Goal: Information Seeking & Learning: Check status

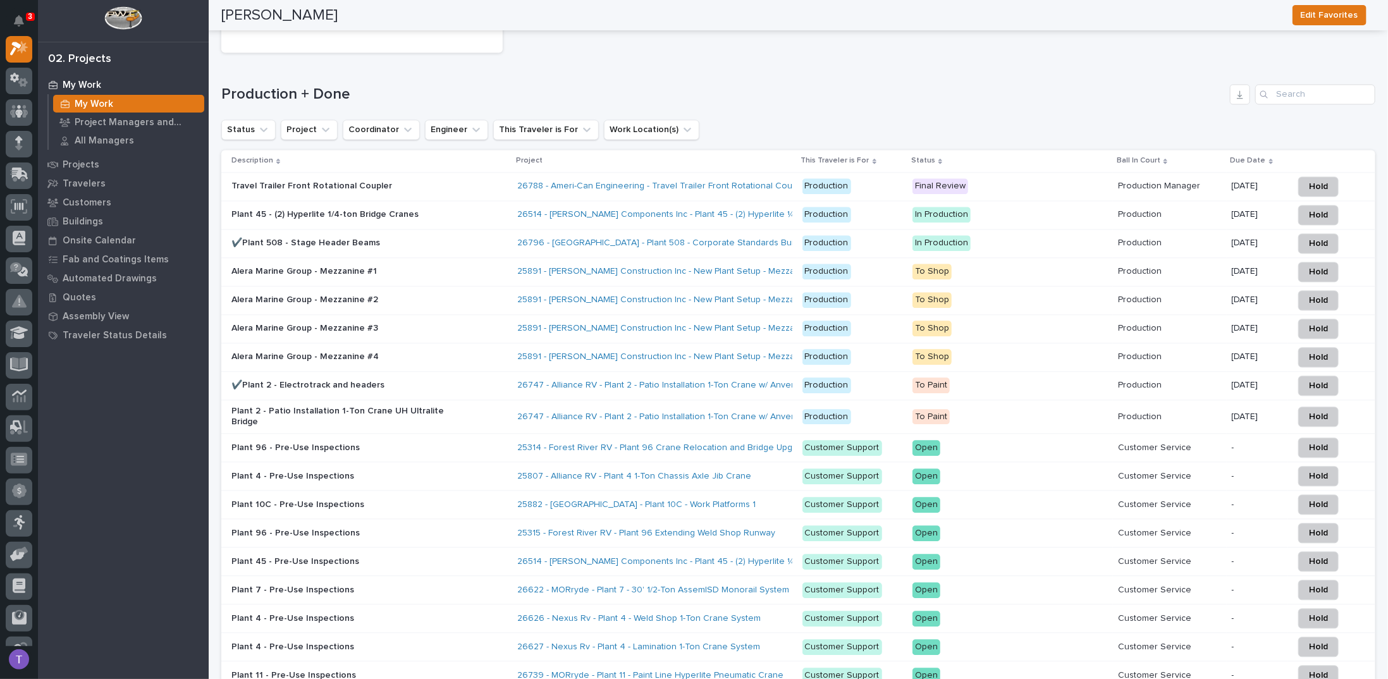
scroll to position [1770, 0]
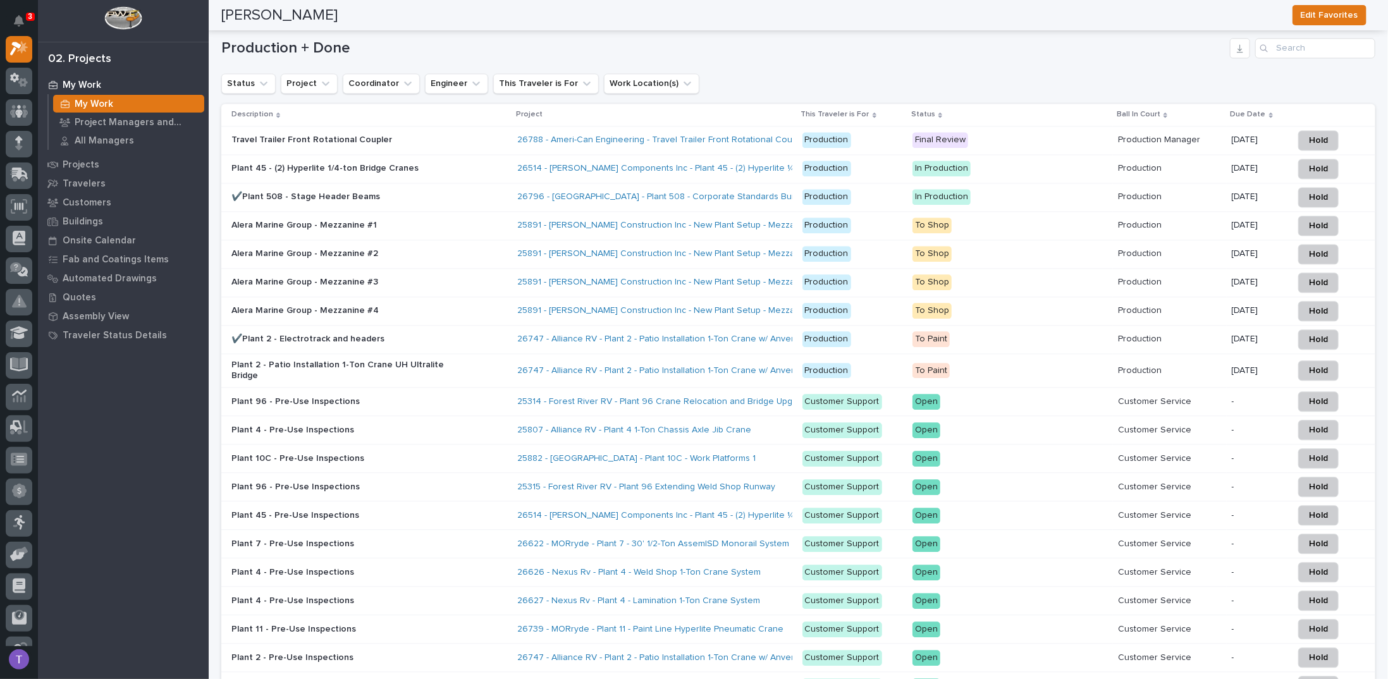
click at [314, 360] on p "Plant 2 - Patio Installation 1-Ton Crane UH Ultralite Bridge" at bounding box center [341, 370] width 221 height 21
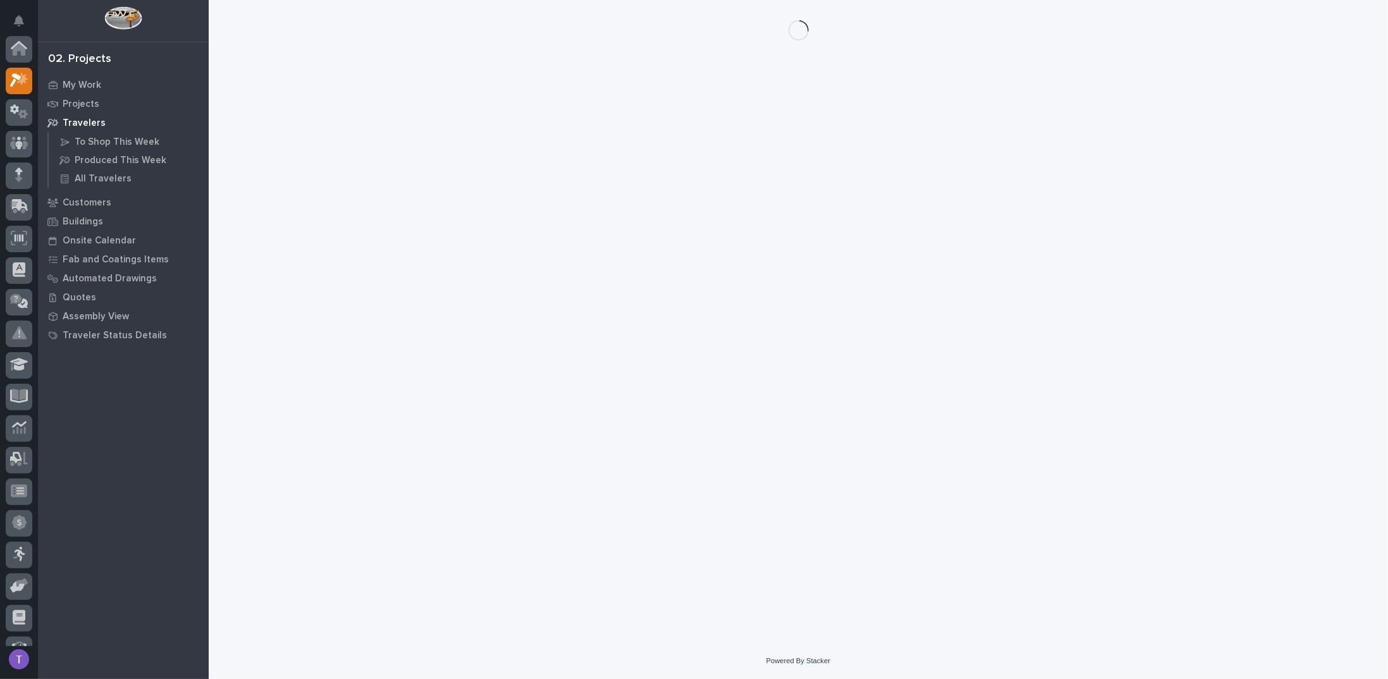
scroll to position [32, 0]
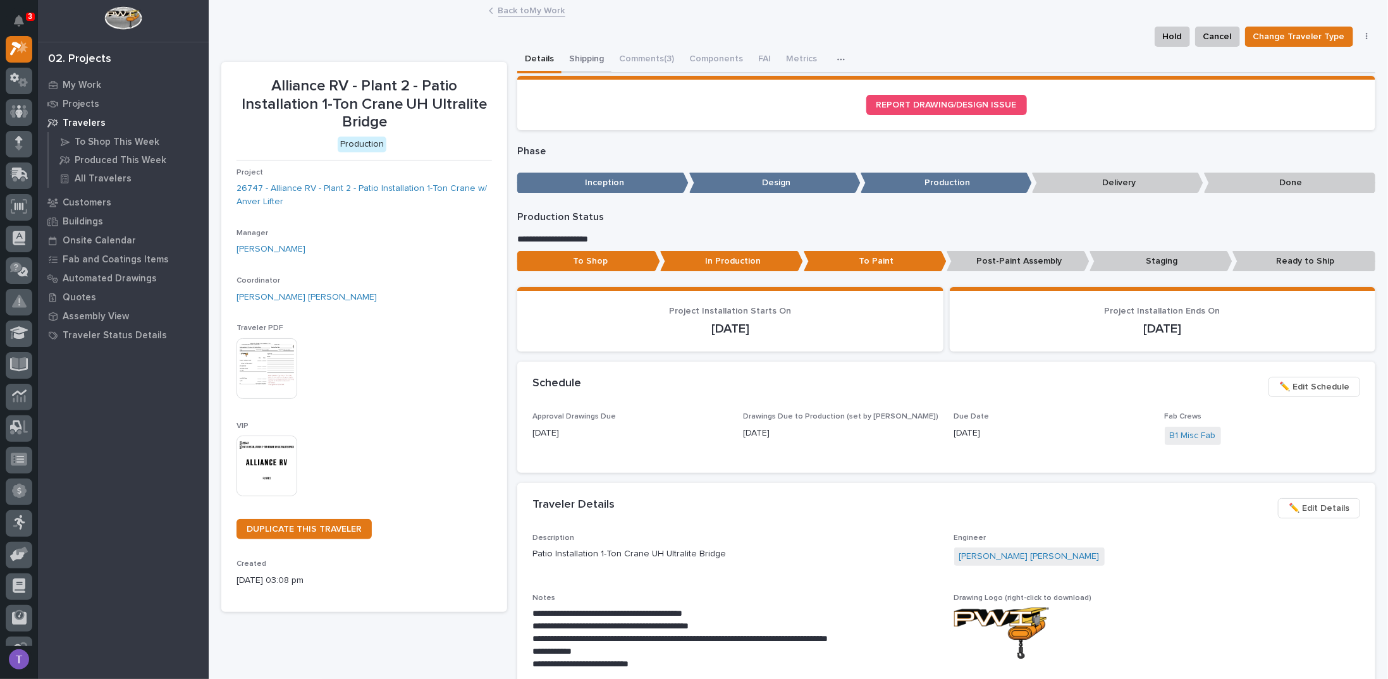
click at [584, 58] on button "Shipping" at bounding box center [586, 60] width 50 height 27
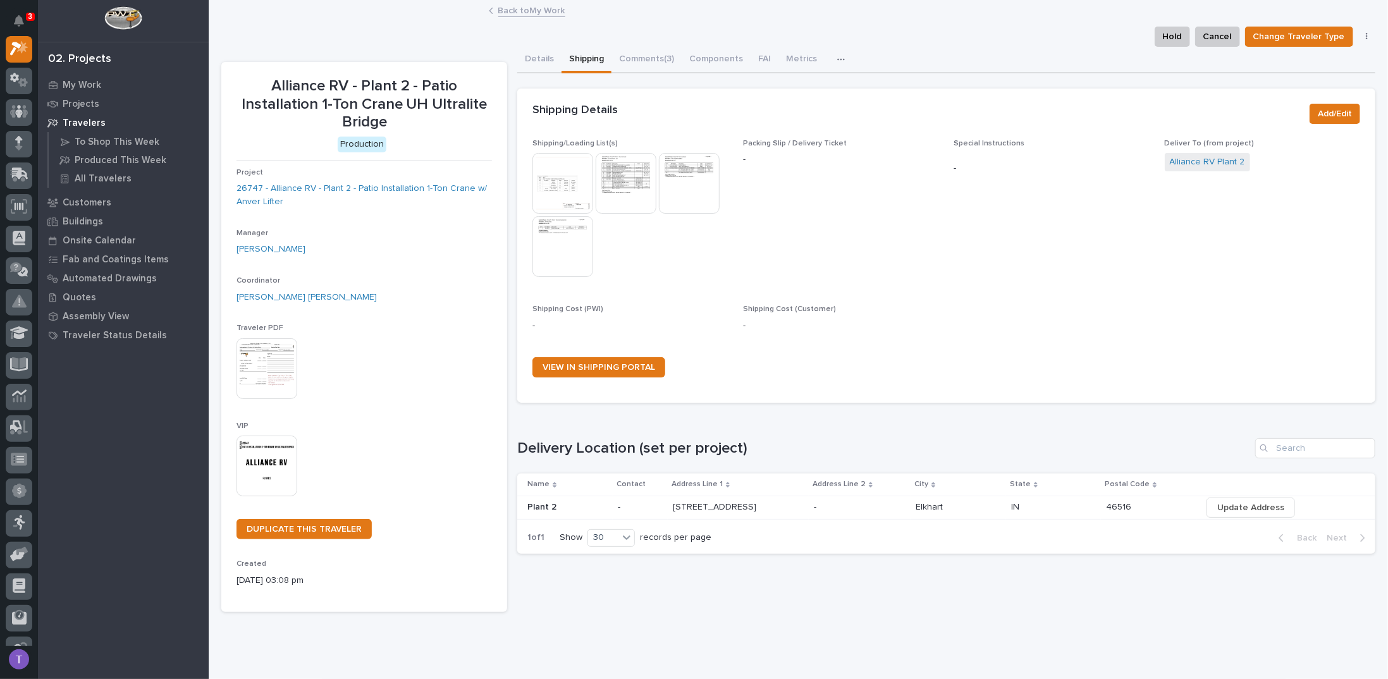
click at [561, 177] on img at bounding box center [562, 183] width 61 height 61
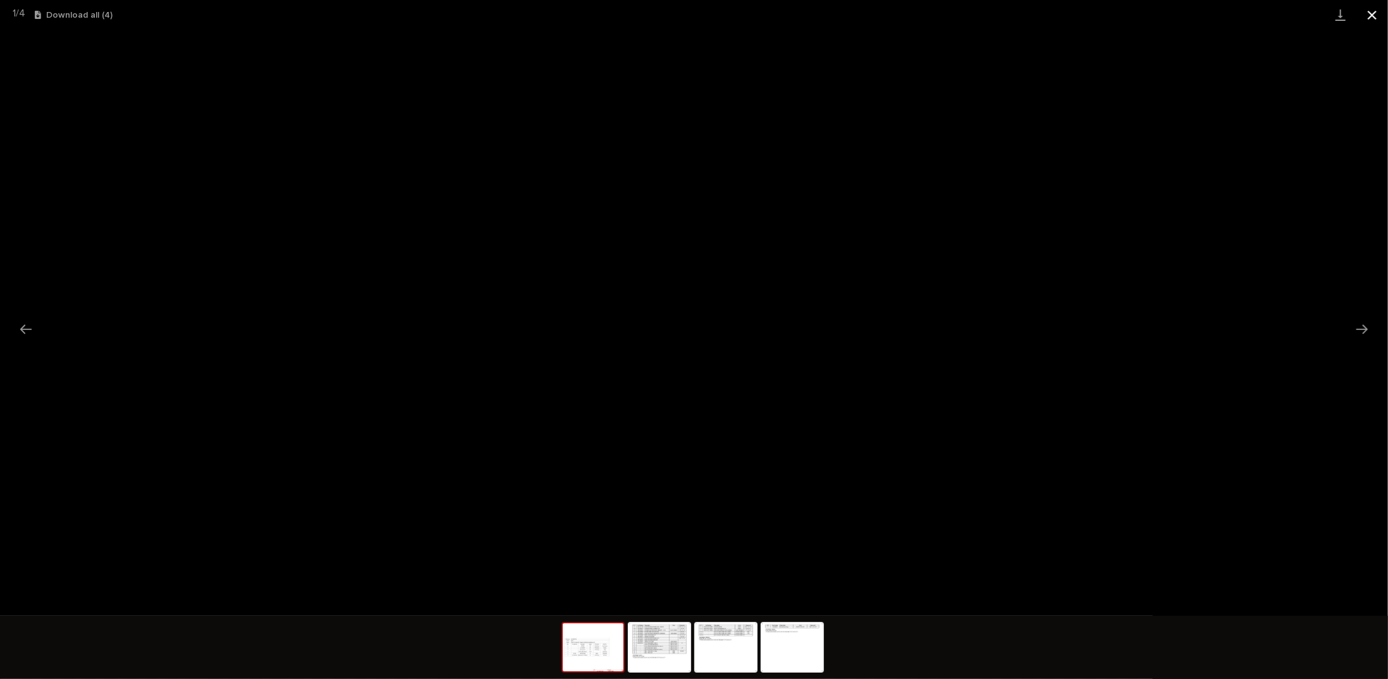
click at [1373, 12] on button "Close gallery" at bounding box center [1372, 15] width 32 height 30
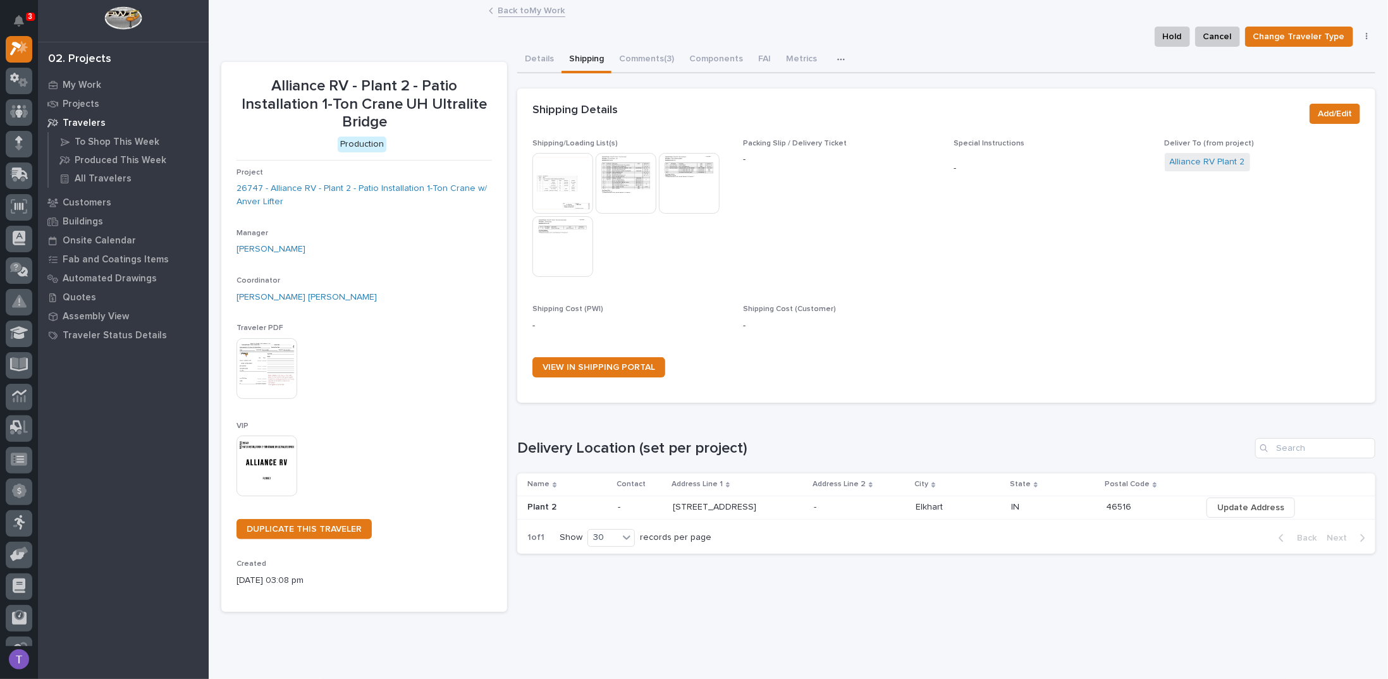
click at [622, 171] on img at bounding box center [626, 183] width 61 height 61
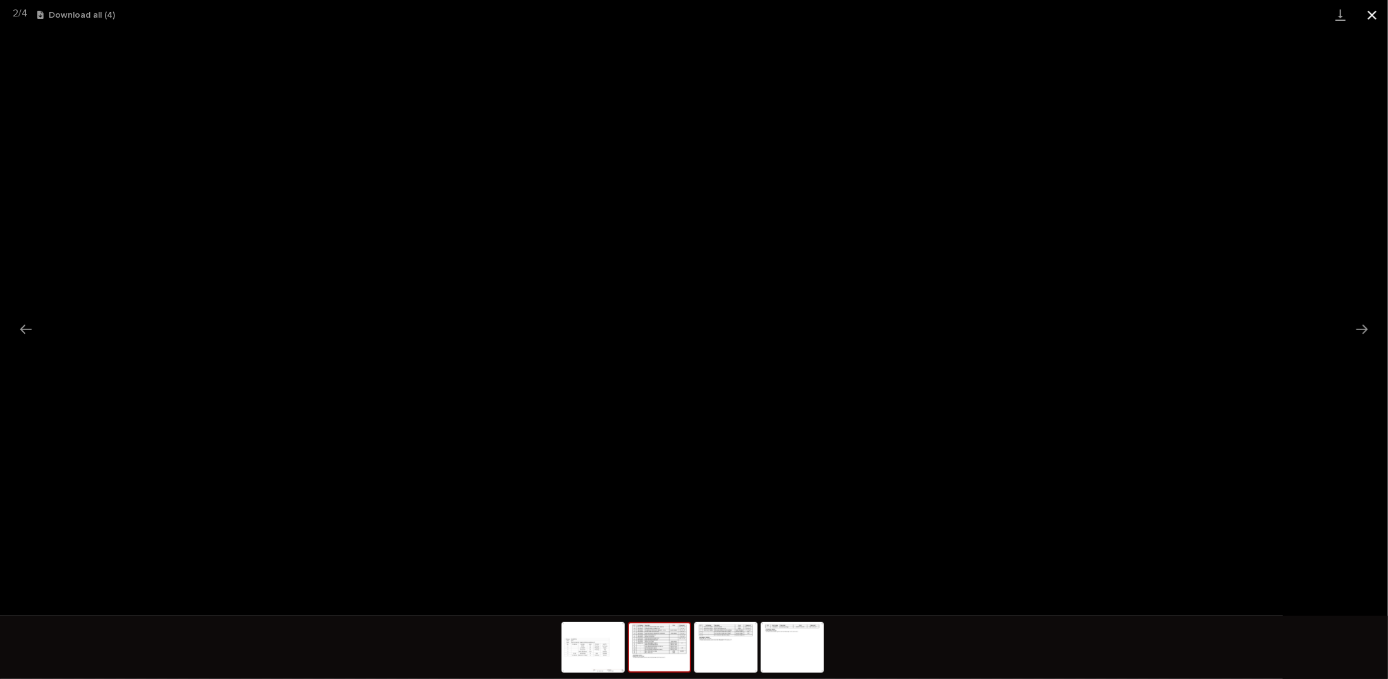
click at [1370, 12] on button "Close gallery" at bounding box center [1372, 15] width 32 height 30
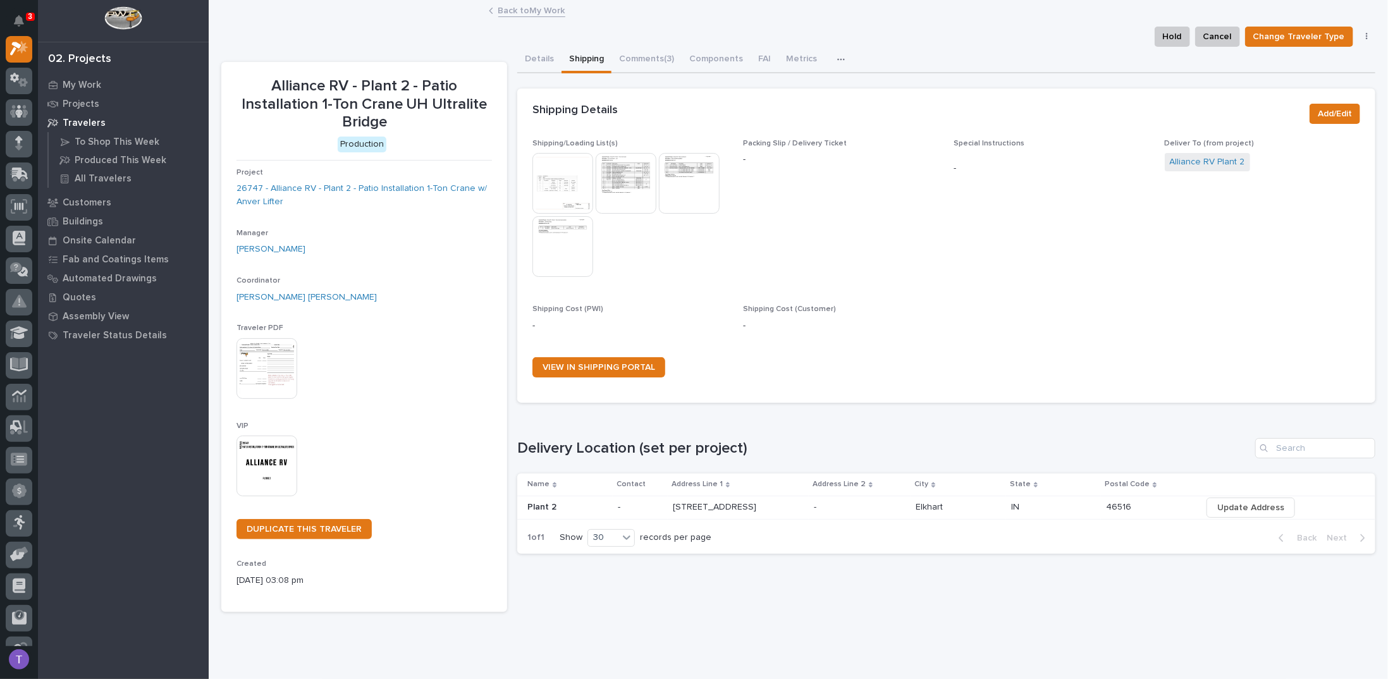
click at [686, 175] on img at bounding box center [689, 183] width 61 height 61
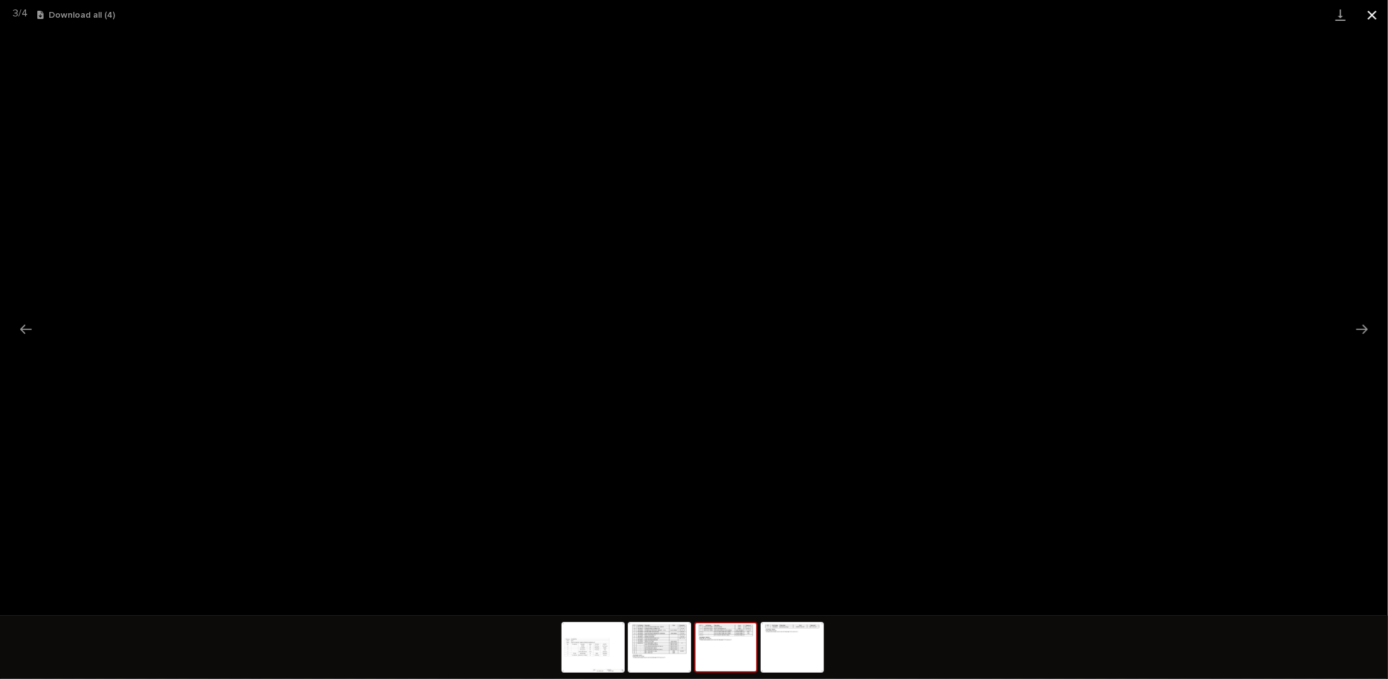
click at [1371, 12] on button "Close gallery" at bounding box center [1372, 15] width 32 height 30
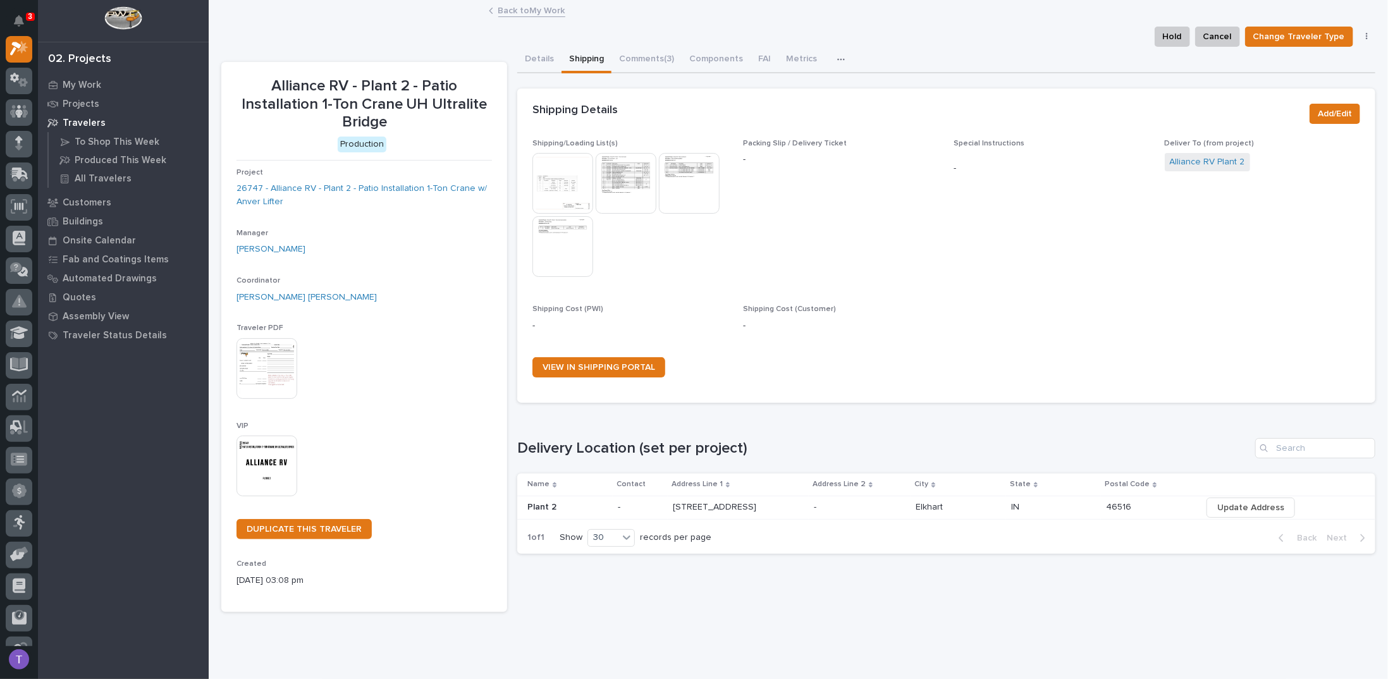
click at [560, 233] on img at bounding box center [562, 246] width 61 height 61
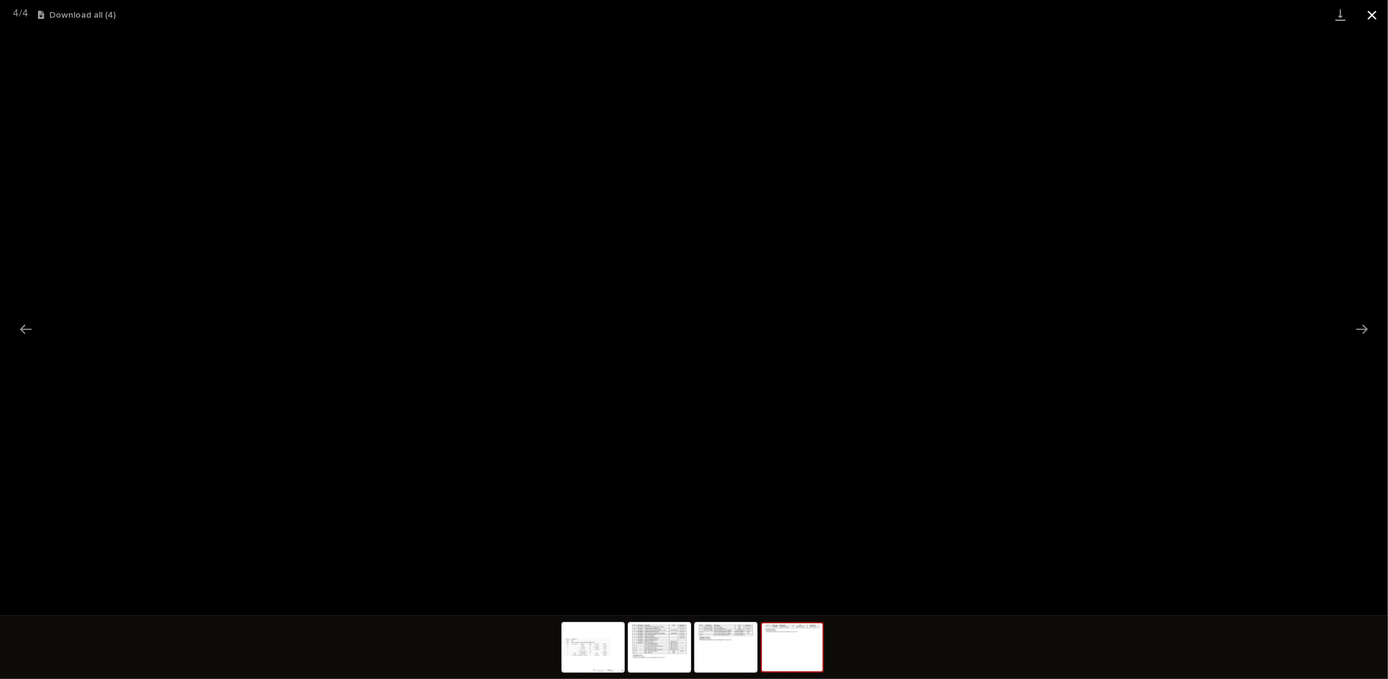
click at [1373, 13] on button "Close gallery" at bounding box center [1372, 15] width 32 height 30
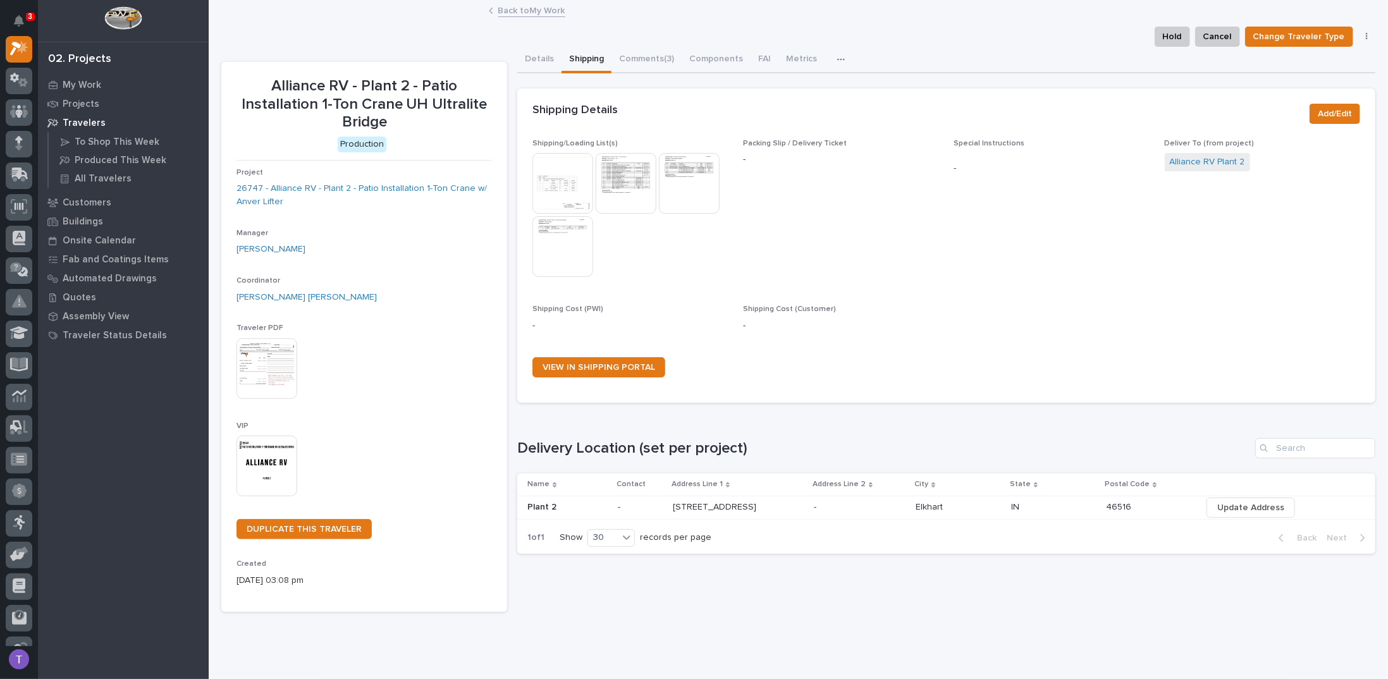
click at [503, 11] on link "Back to My Work" at bounding box center [531, 10] width 67 height 15
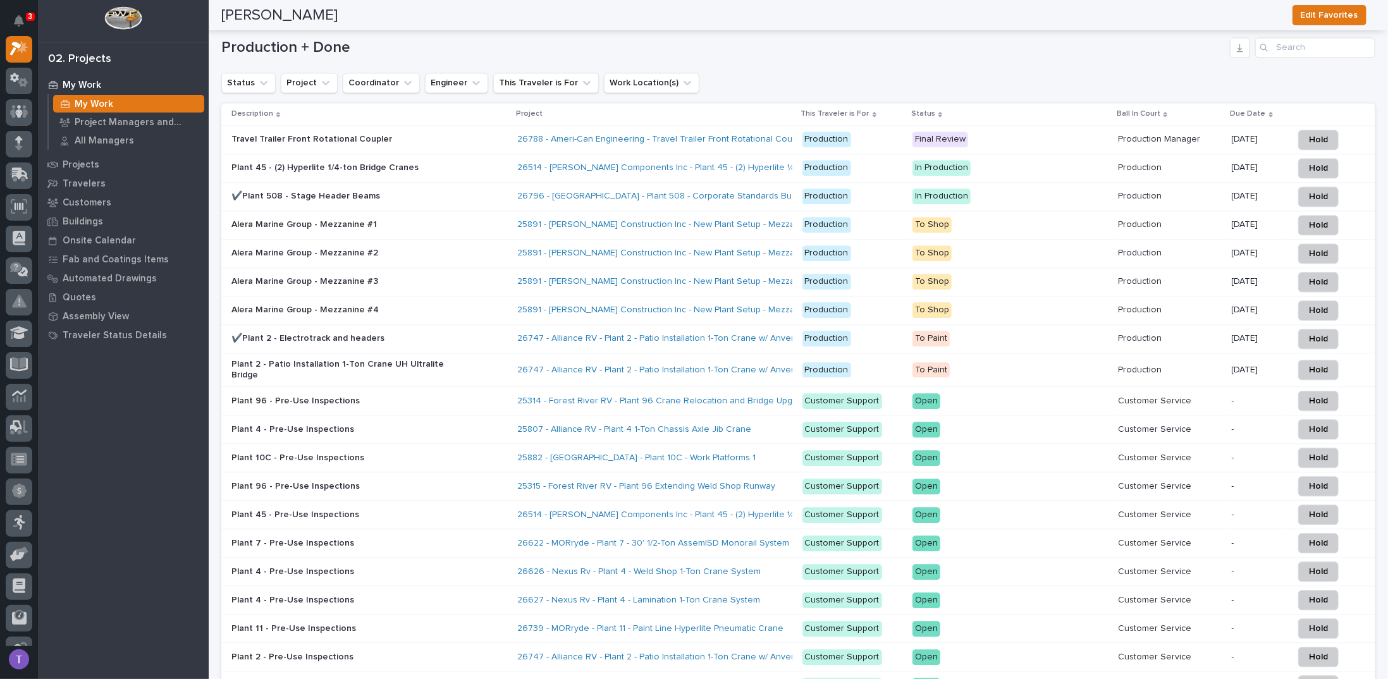
scroll to position [1770, 0]
